Goal: Find specific page/section: Find specific page/section

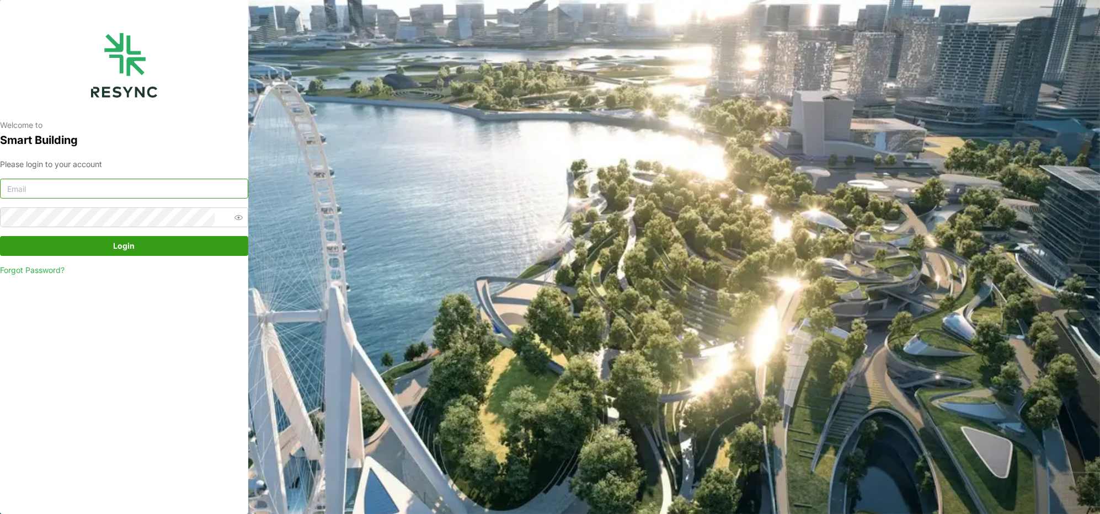
type input "[PERSON_NAME][EMAIL_ADDRESS][DOMAIN_NAME]"
click at [125, 251] on span "Login" at bounding box center [125, 246] width 22 height 19
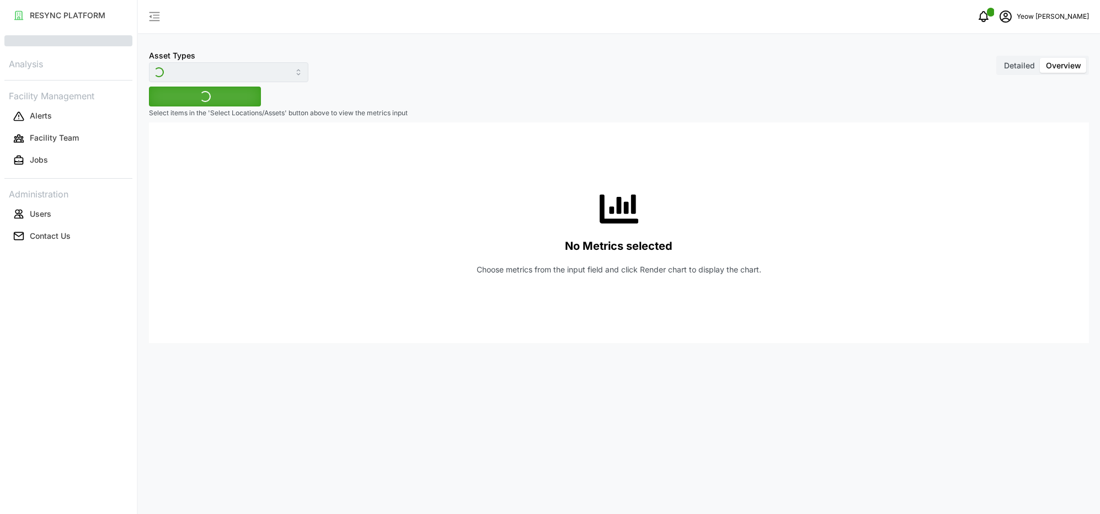
type input "Revenue meter"
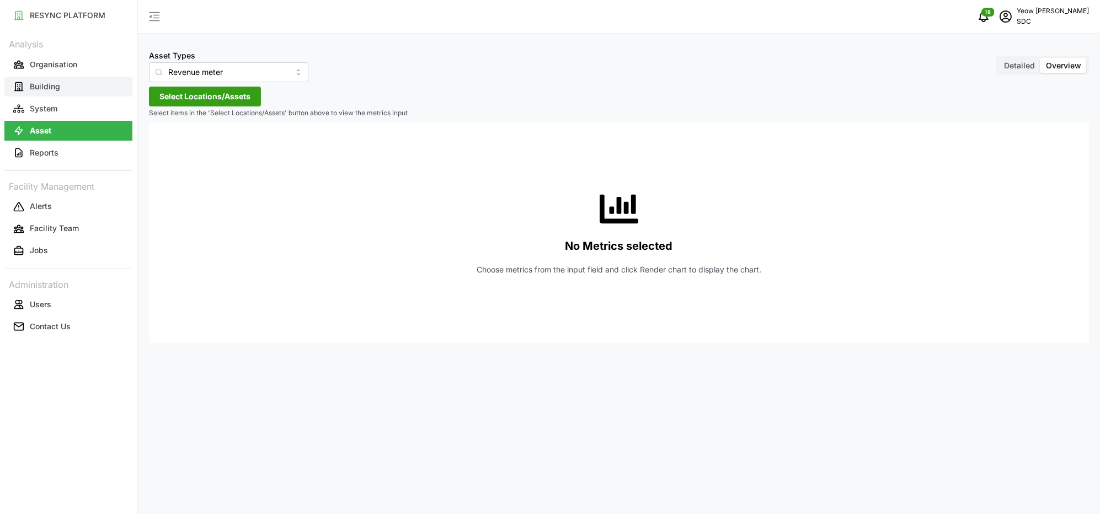
click at [49, 83] on p "Building" at bounding box center [45, 86] width 30 height 11
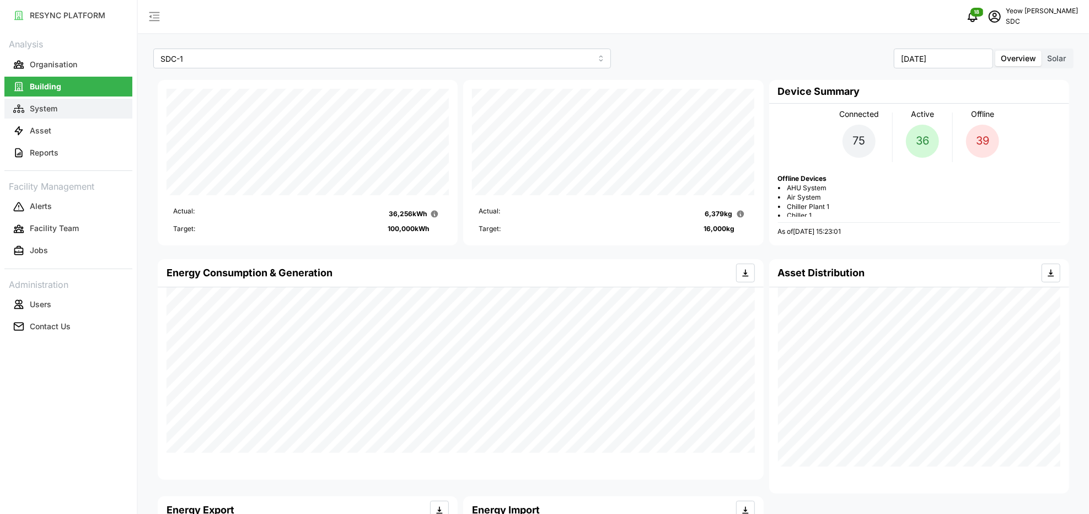
click at [51, 110] on p "System" at bounding box center [44, 108] width 28 height 11
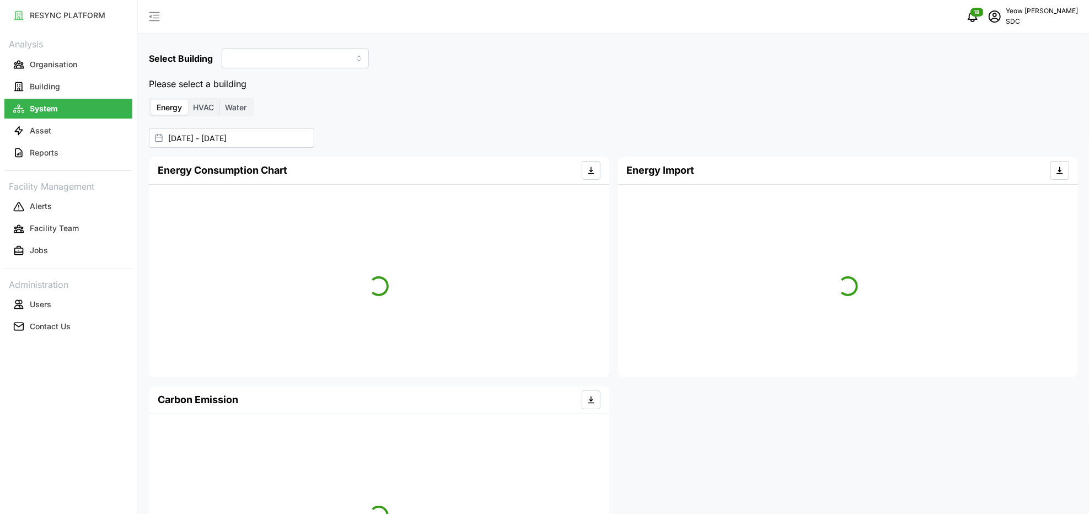
type input "SDC-1"
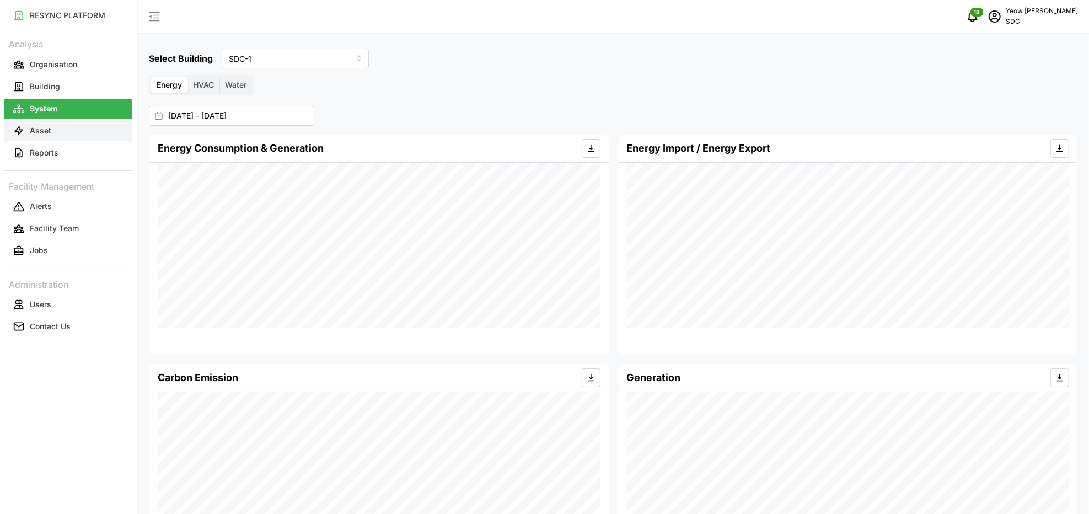
click at [49, 127] on p "Asset" at bounding box center [41, 130] width 22 height 11
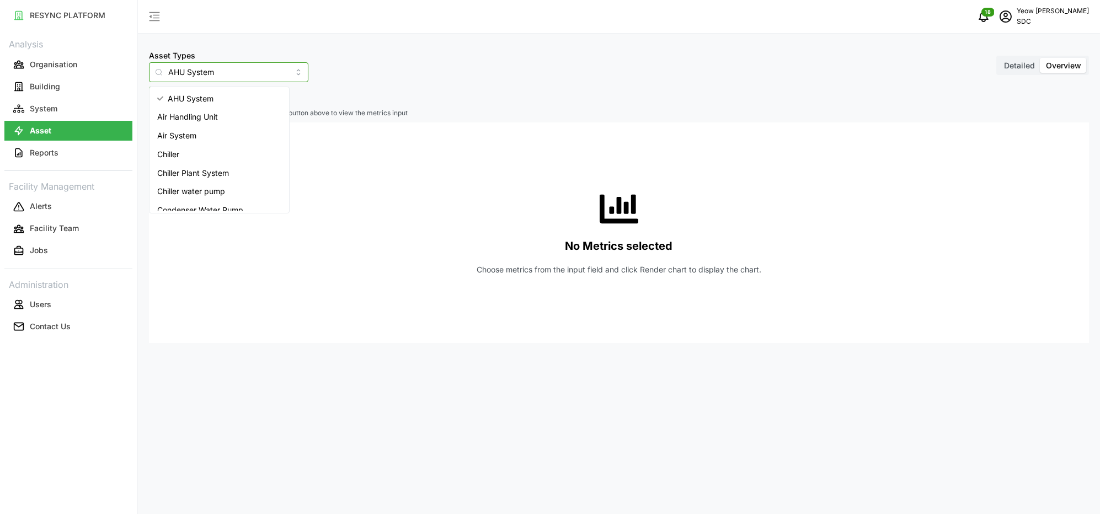
click at [237, 71] on input "AHU System" at bounding box center [228, 72] width 159 height 20
click at [215, 183] on div "Electrical meter" at bounding box center [219, 178] width 135 height 19
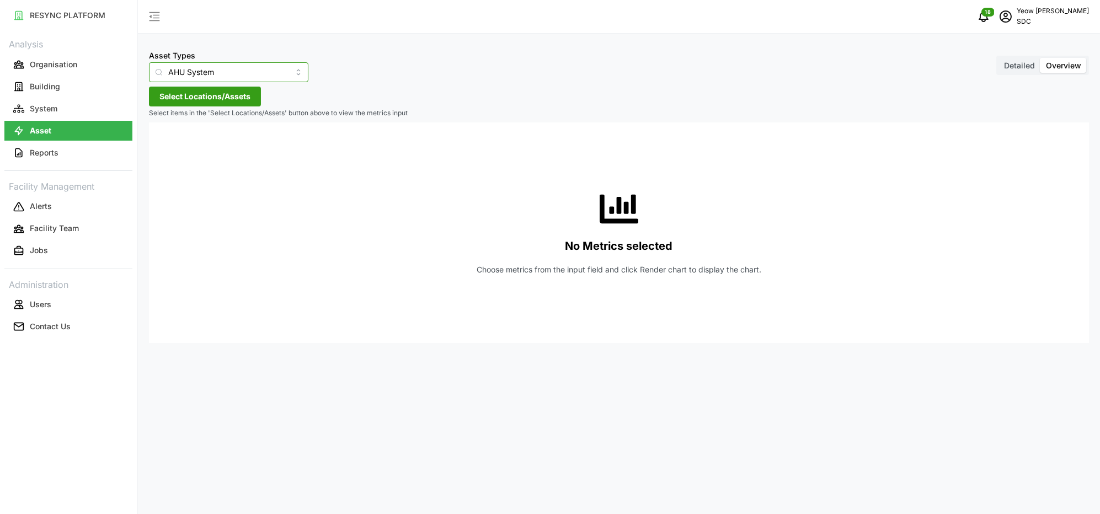
type input "Electrical meter"
click at [227, 93] on span "Select Locations/Assets" at bounding box center [204, 96] width 91 height 19
click at [164, 146] on polyline at bounding box center [163, 146] width 2 height 4
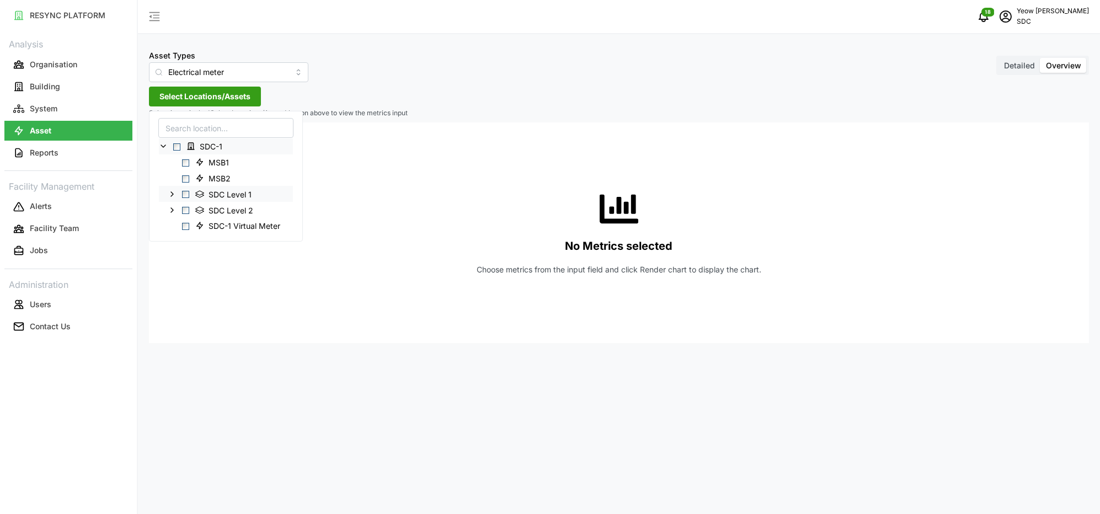
click at [171, 194] on icon at bounding box center [172, 194] width 9 height 9
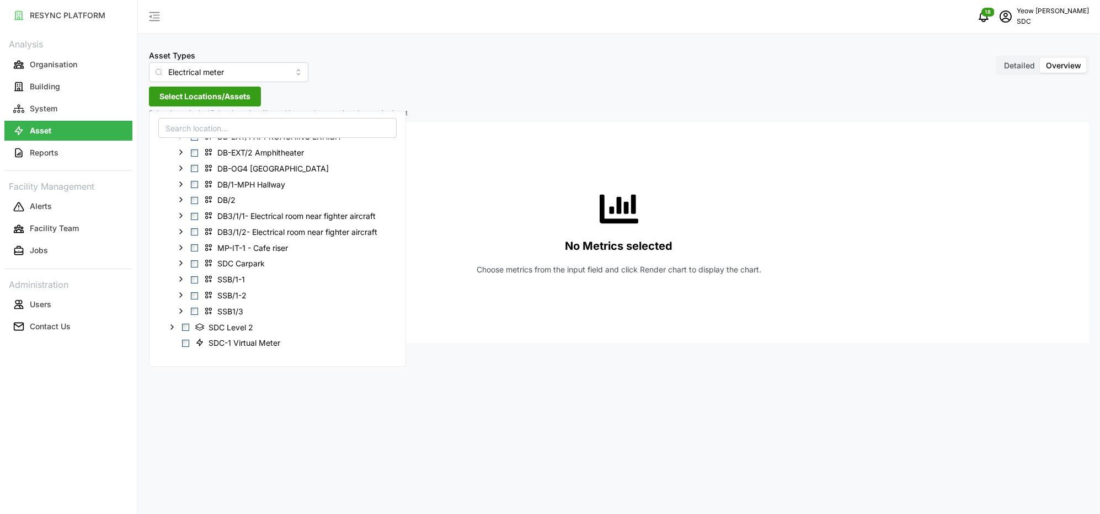
scroll to position [173, 0]
click at [172, 324] on polyline at bounding box center [172, 323] width 2 height 4
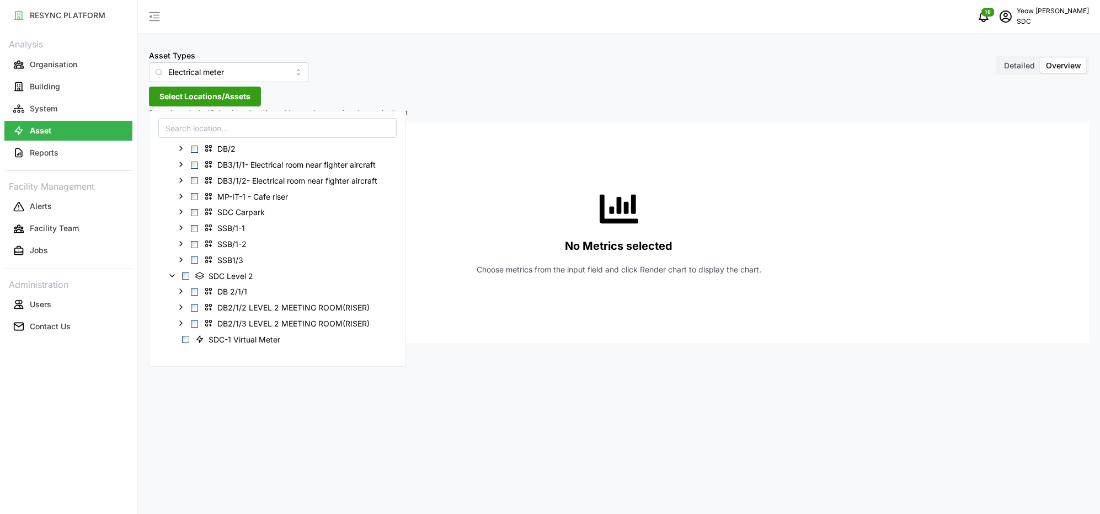
scroll to position [219, 0]
click at [180, 290] on icon at bounding box center [180, 291] width 9 height 9
click at [179, 259] on icon at bounding box center [180, 260] width 9 height 9
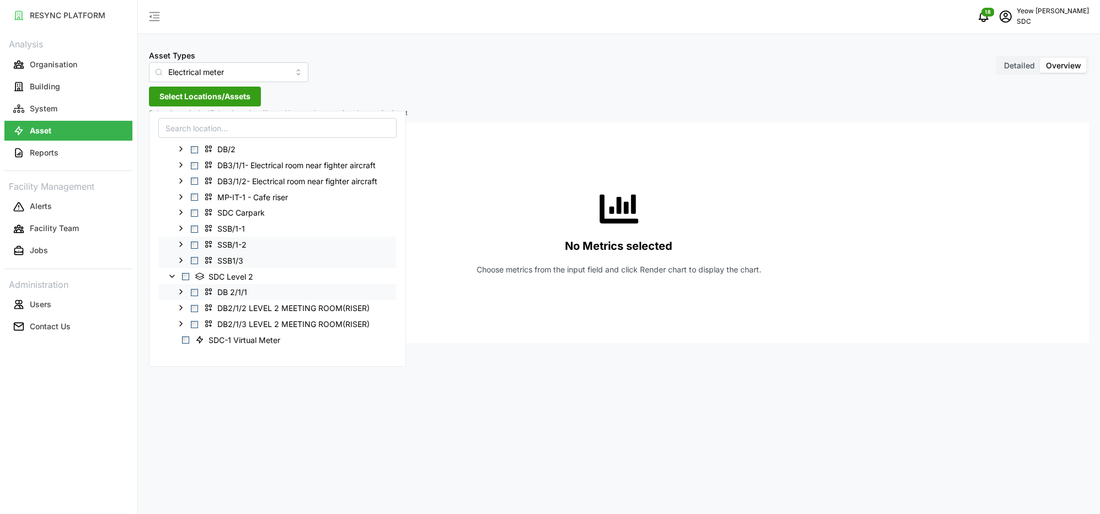
click at [180, 247] on icon at bounding box center [180, 244] width 9 height 9
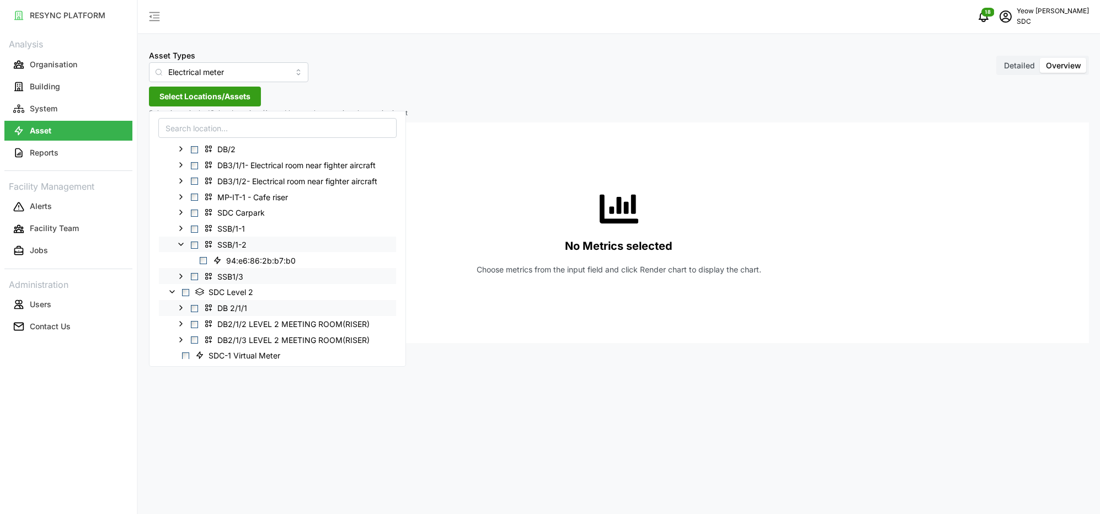
click at [180, 247] on icon at bounding box center [180, 244] width 9 height 9
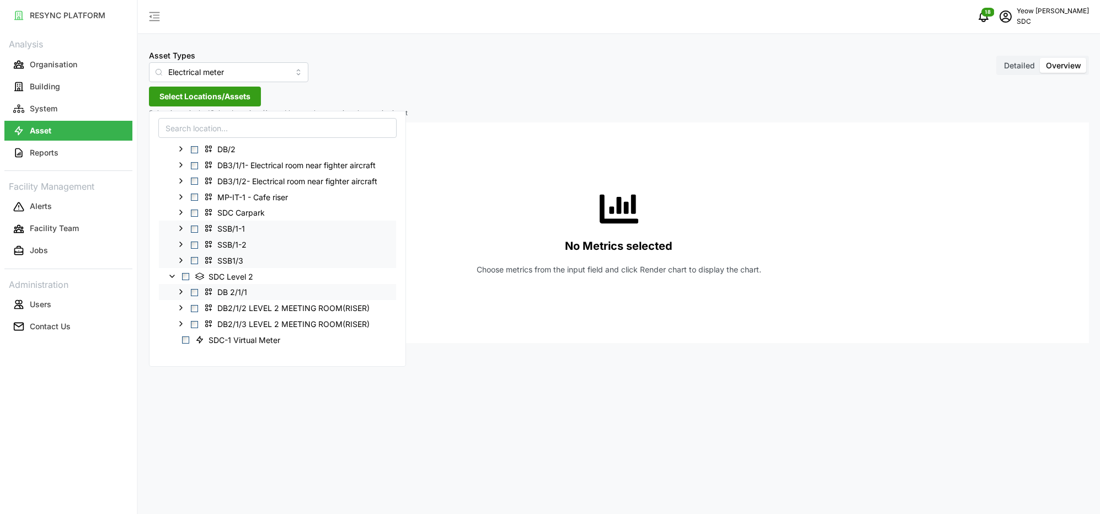
click at [180, 230] on icon at bounding box center [180, 228] width 9 height 9
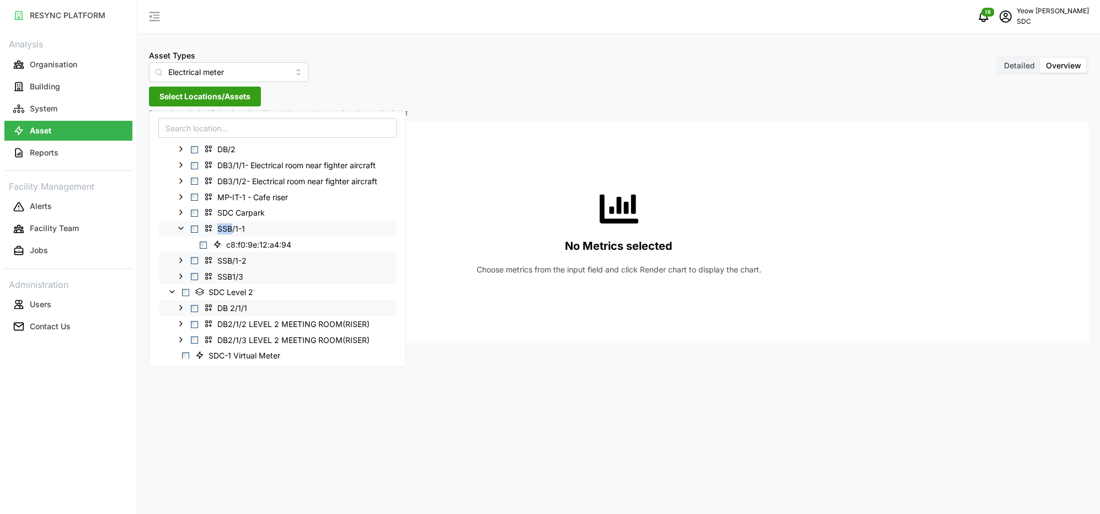
click at [180, 230] on icon at bounding box center [180, 228] width 9 height 9
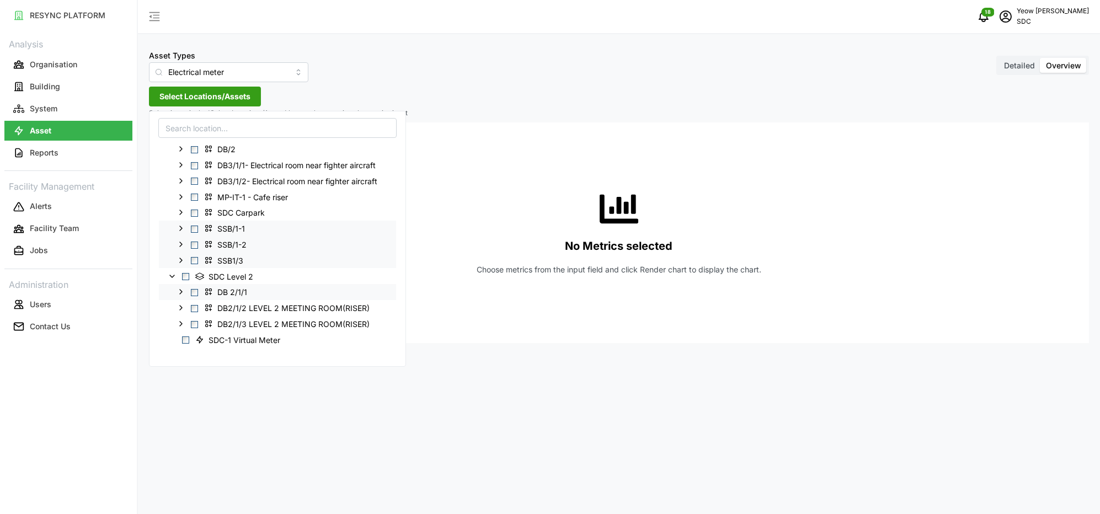
click at [177, 229] on icon at bounding box center [180, 228] width 9 height 9
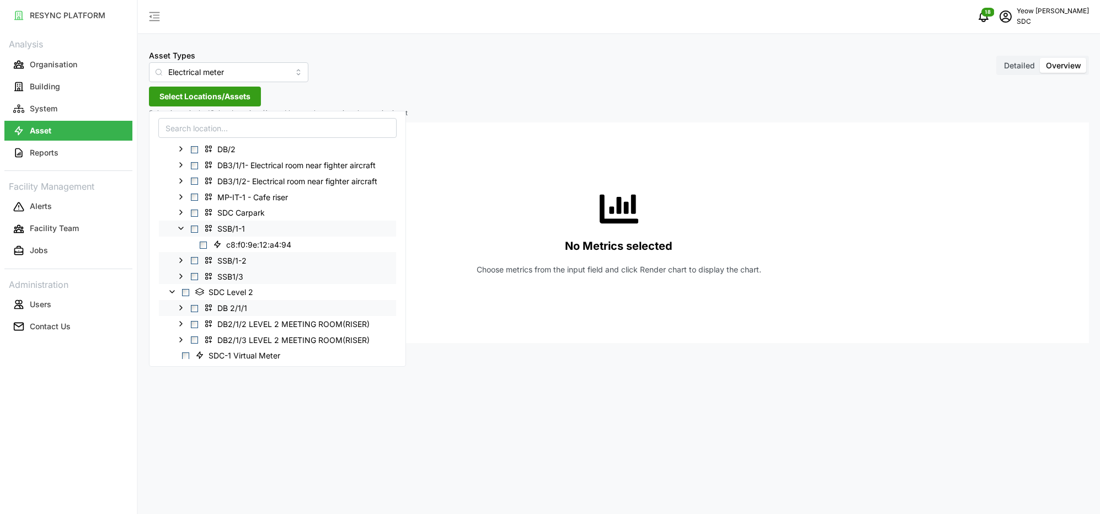
click at [177, 225] on icon at bounding box center [180, 228] width 9 height 9
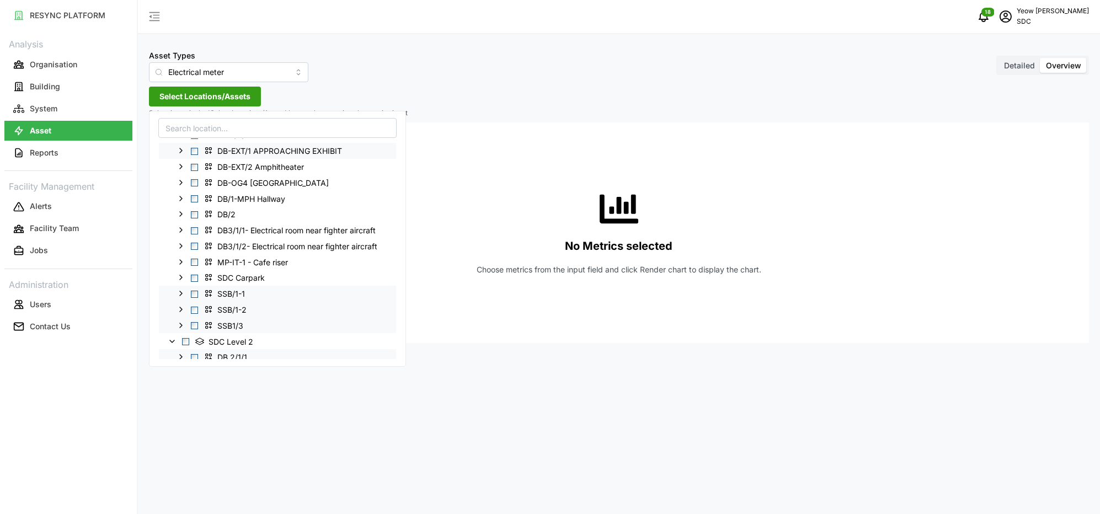
scroll to position [82, 0]
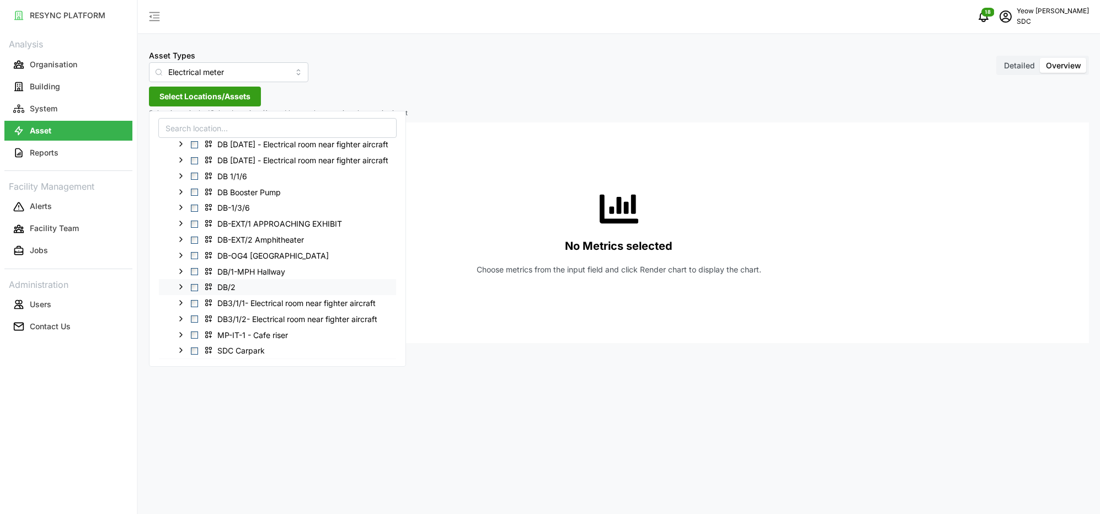
click at [179, 288] on icon at bounding box center [180, 286] width 9 height 9
click at [181, 223] on polyline at bounding box center [181, 223] width 2 height 4
click at [181, 223] on polyline at bounding box center [181, 223] width 4 height 2
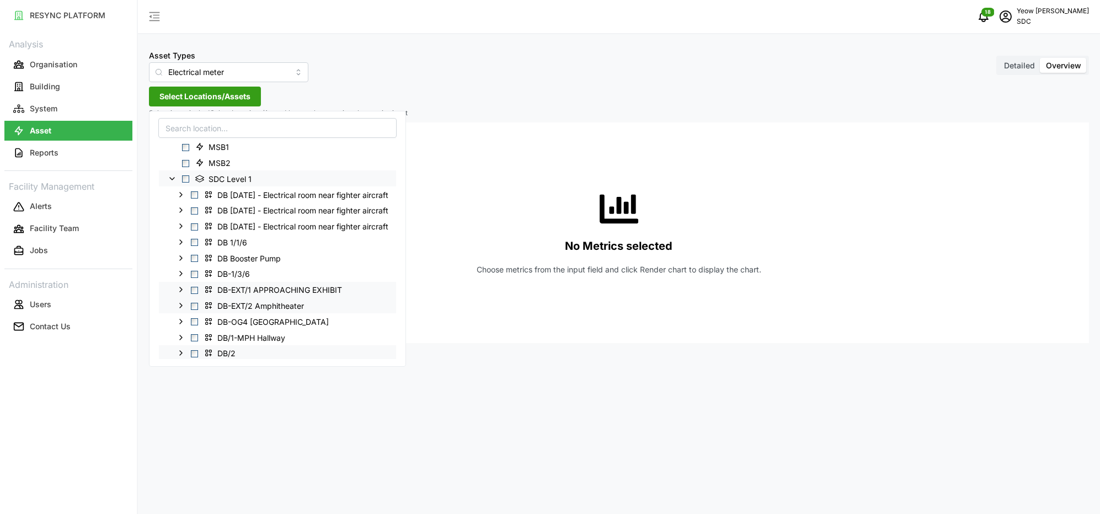
scroll to position [0, 0]
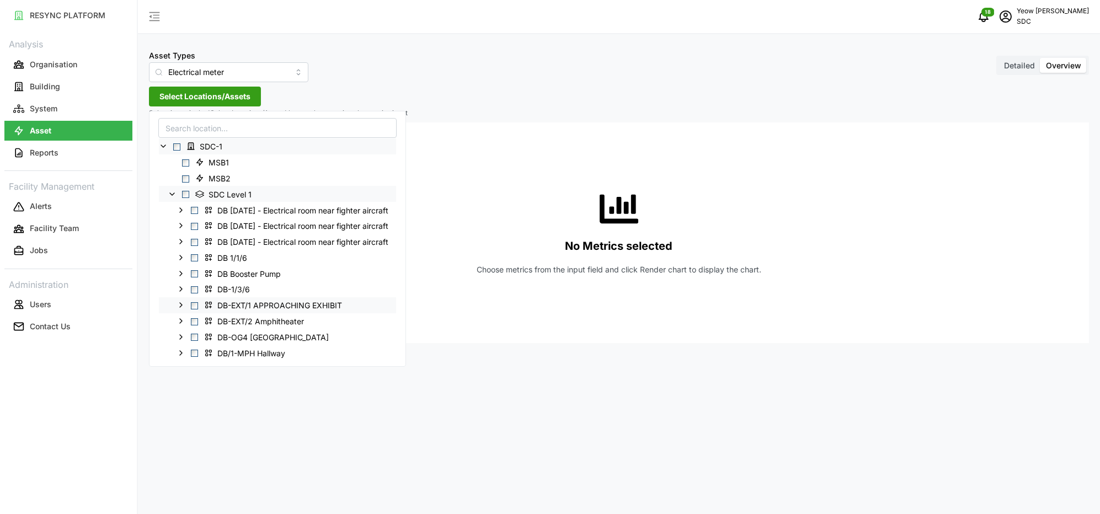
click at [677, 67] on div "Asset Types Electrical meter Detailed Overview" at bounding box center [619, 66] width 940 height 34
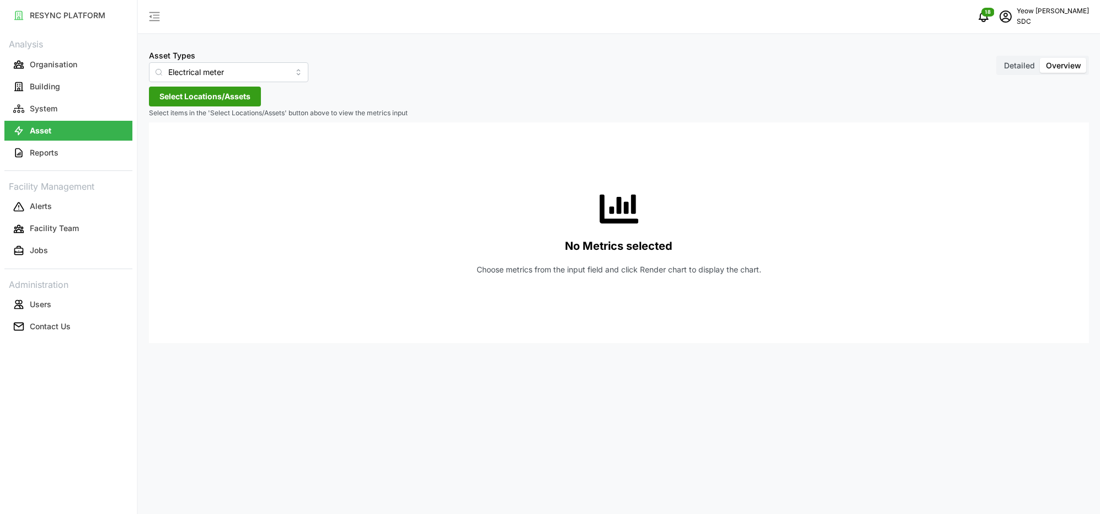
click at [210, 108] on div "Asset Types Electrical meter Detailed Overview Select Locations/Assets Select i…" at bounding box center [619, 257] width 962 height 514
click at [184, 89] on span "Select Locations/Assets" at bounding box center [204, 96] width 91 height 19
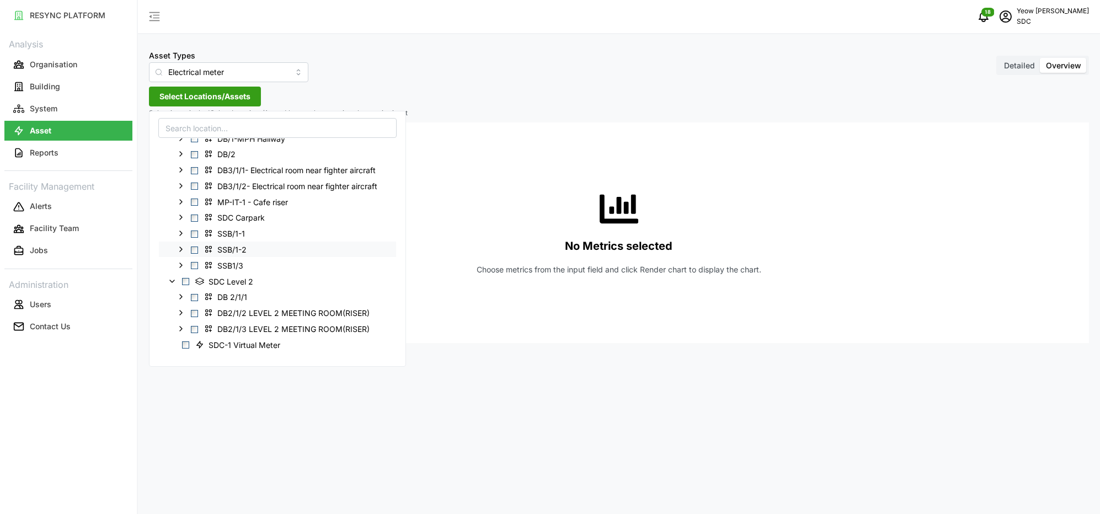
scroll to position [220, 0]
click at [878, 84] on div "Asset Types Electrical meter Detailed Overview Select Locations/Assets Select i…" at bounding box center [619, 257] width 962 height 514
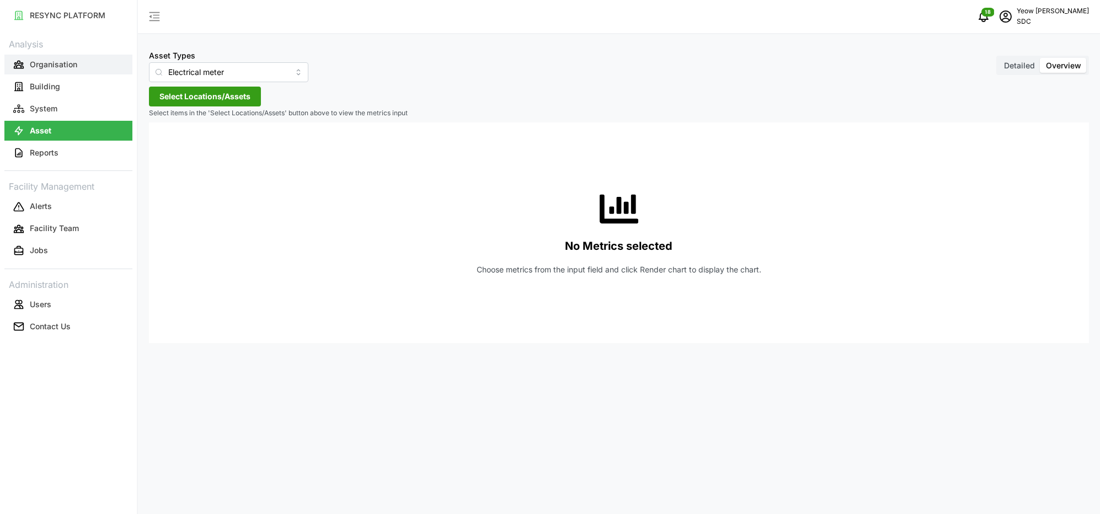
click at [55, 63] on p "Organisation" at bounding box center [53, 64] width 47 height 11
